Goal: Transaction & Acquisition: Purchase product/service

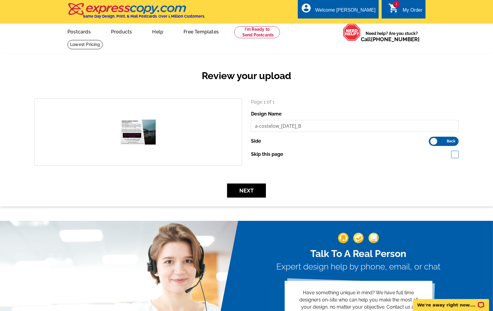
click at [455, 155] on span at bounding box center [455, 154] width 7 height 7
checkbox input "true"
click at [248, 190] on button "Next" at bounding box center [246, 191] width 39 height 14
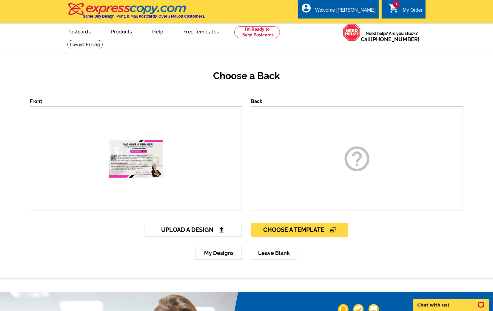
click at [228, 231] on link "Upload A Design" at bounding box center [193, 230] width 97 height 14
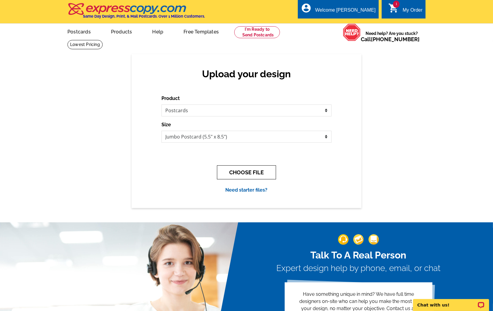
click at [234, 171] on button "CHOOSE FILE" at bounding box center [246, 172] width 59 height 14
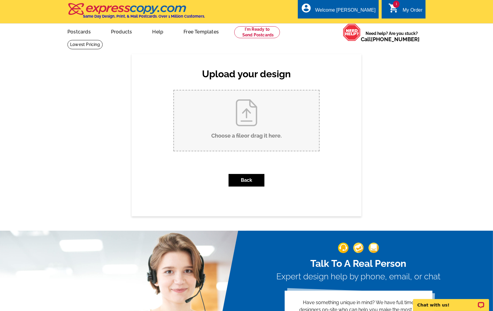
click at [231, 132] on input "Choose a file or drag it here ." at bounding box center [246, 120] width 145 height 60
type input "C:\fakepath\2.pdf"
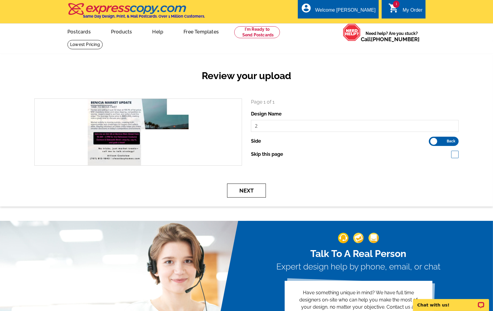
click at [247, 189] on button "Next" at bounding box center [246, 191] width 39 height 14
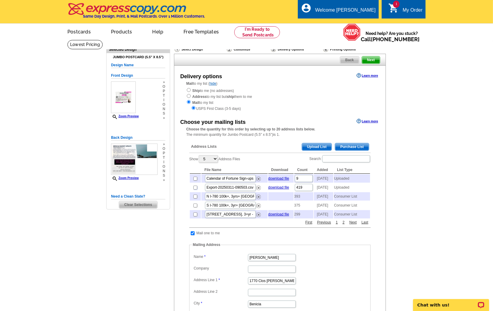
click at [196, 189] on input "checkbox" at bounding box center [196, 188] width 4 height 4
checkbox input "true"
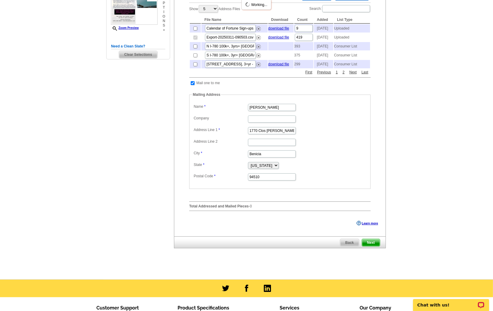
scroll to position [252, 0]
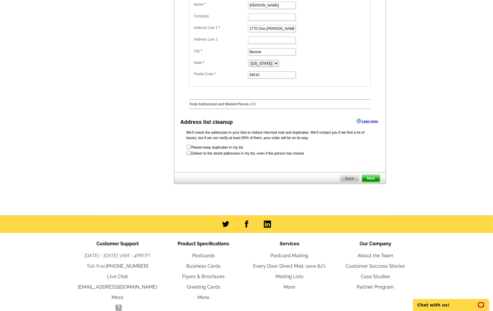
click at [189, 155] on input "checkbox" at bounding box center [189, 153] width 4 height 4
checkbox input "true"
radio input "true"
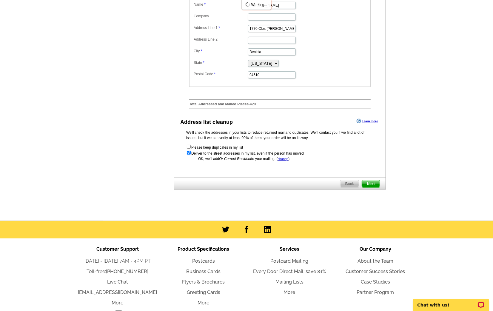
scroll to position [0, 0]
click at [369, 188] on span "Next" at bounding box center [371, 183] width 18 height 7
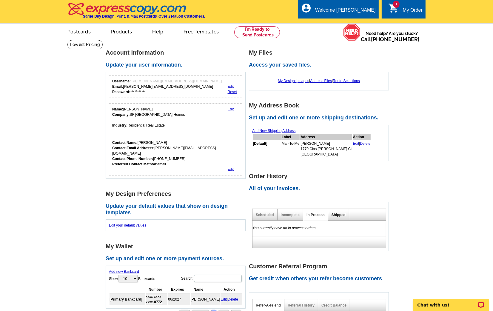
click at [338, 215] on link "Shipped" at bounding box center [339, 215] width 14 height 4
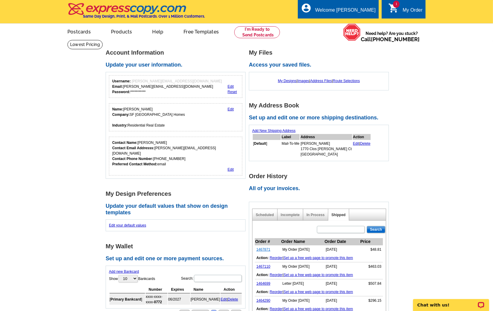
click at [265, 248] on link "1467871" at bounding box center [264, 250] width 14 height 4
click at [264, 265] on link "1467110" at bounding box center [264, 267] width 14 height 4
click at [263, 282] on link "1464699" at bounding box center [264, 284] width 14 height 4
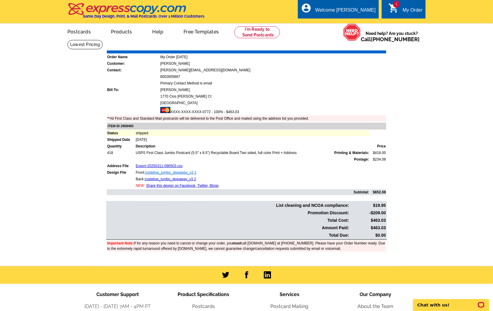
click at [175, 171] on link "costelow_jumbo_giveaway_v3 1" at bounding box center [170, 173] width 51 height 4
drag, startPoint x: 183, startPoint y: 153, endPoint x: 245, endPoint y: 153, distance: 62.4
click at [245, 153] on td "USPS First Class Jumbo Postcard (5.5" x 8.5") Recyclable Board Two sided, full …" at bounding box center [253, 153] width 234 height 6
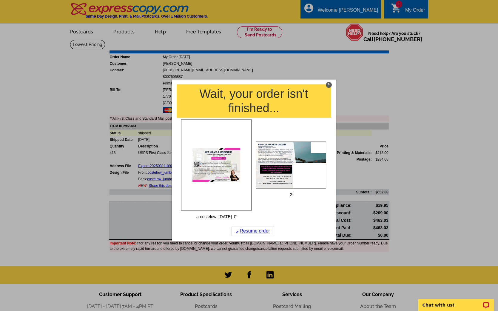
click at [327, 86] on div "X" at bounding box center [329, 85] width 6 height 6
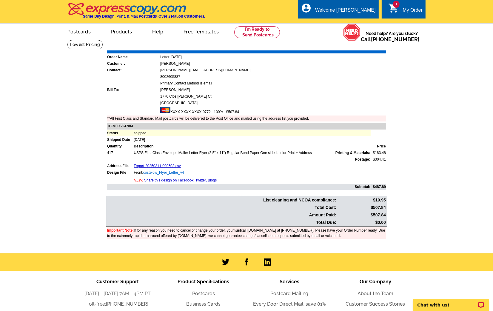
click at [167, 171] on link "costelow_Flyer_Letter_v4" at bounding box center [163, 173] width 41 height 4
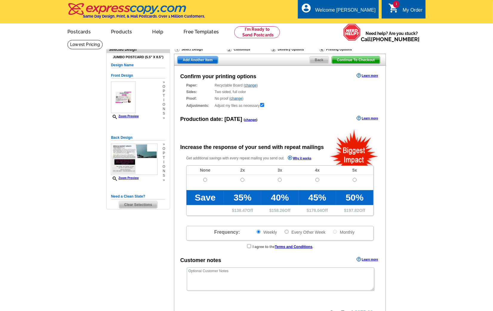
radio input "false"
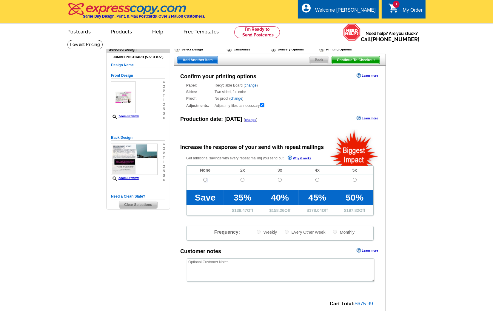
click at [204, 178] on input "radio" at bounding box center [205, 180] width 4 height 4
radio input "true"
click at [363, 61] on span "Continue To Checkout" at bounding box center [356, 59] width 48 height 7
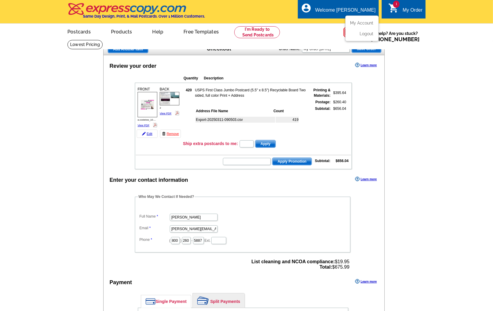
click at [350, 21] on li "My Account" at bounding box center [362, 25] width 32 height 8
click at [352, 23] on link "My Account" at bounding box center [361, 22] width 26 height 5
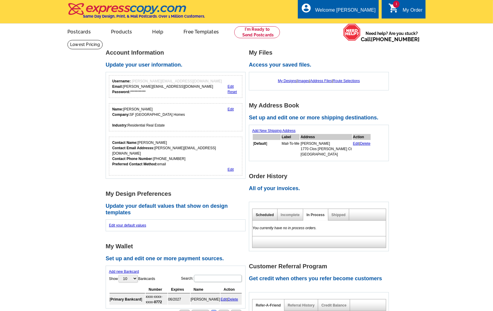
click at [265, 214] on link "Scheduled" at bounding box center [265, 215] width 18 height 4
click at [290, 214] on link "Incomplete" at bounding box center [290, 215] width 19 height 4
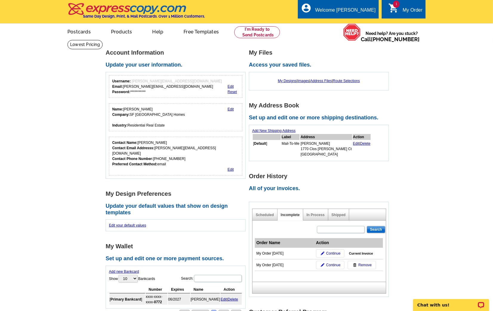
click at [435, 182] on main "**********" at bounding box center [246, 261] width 493 height 442
click at [393, 10] on icon "shopping_cart" at bounding box center [394, 8] width 11 height 11
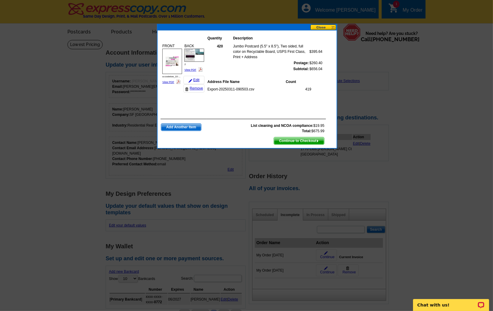
click at [293, 141] on span "Continue to Checkout" at bounding box center [299, 140] width 50 height 7
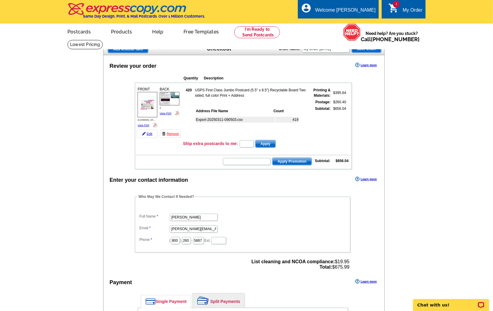
click at [186, 226] on input "[PERSON_NAME][EMAIL_ADDRESS][DOMAIN_NAME]" at bounding box center [194, 228] width 48 height 7
click at [264, 215] on dd "[PERSON_NAME]" at bounding box center [243, 216] width 210 height 9
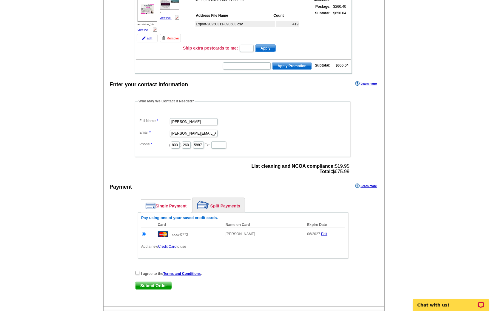
scroll to position [121, 0]
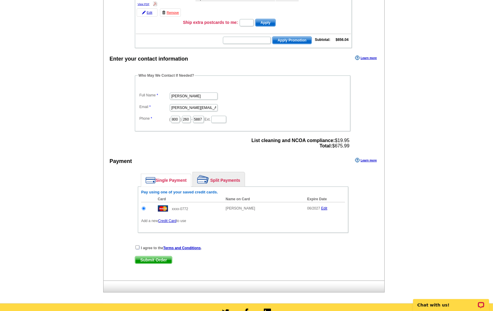
click at [138, 245] on input "checkbox" at bounding box center [138, 247] width 4 height 4
checkbox input "true"
click at [141, 257] on span "Submit Order" at bounding box center [153, 260] width 37 height 7
